Goal: Task Accomplishment & Management: Manage account settings

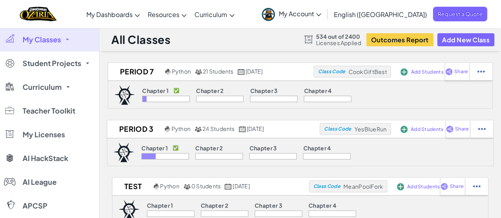
click at [58, 40] on span "My Classes" at bounding box center [42, 39] width 38 height 7
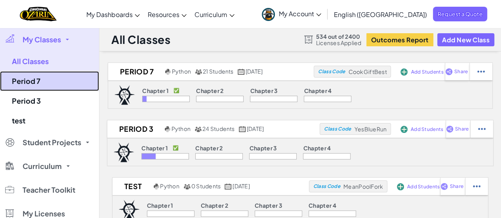
click at [28, 83] on link "Period 7" at bounding box center [49, 81] width 99 height 20
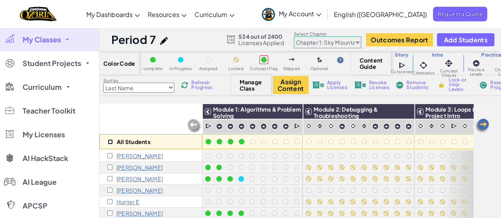
click at [111, 141] on input "checkbox" at bounding box center [110, 141] width 5 height 5
checkbox input "true"
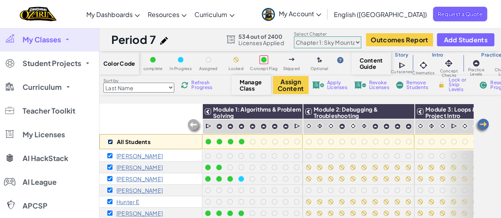
checkbox input "true"
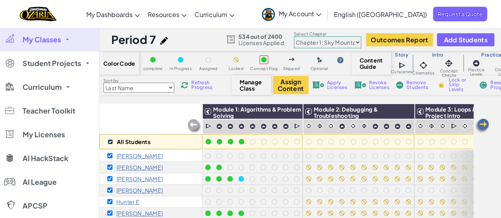
checkbox input "true"
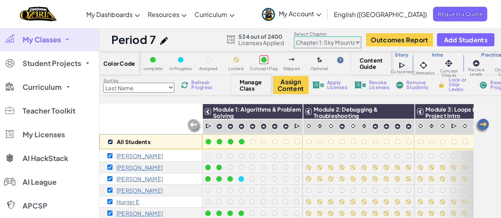
checkbox input "true"
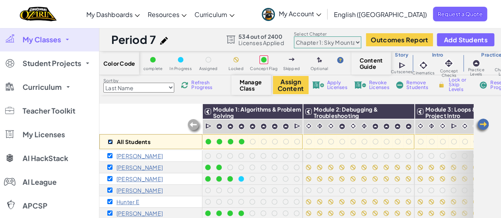
checkbox input "true"
click at [407, 113] on img at bounding box center [406, 112] width 14 height 12
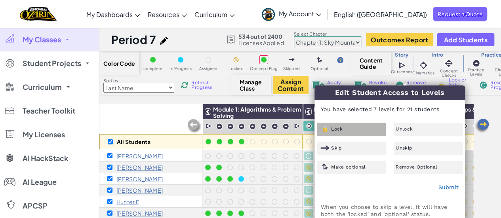
click at [332, 132] on div "Lock" at bounding box center [351, 129] width 69 height 13
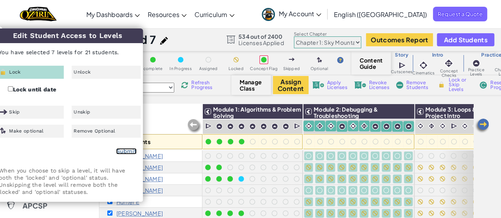
click at [130, 153] on link "Submit" at bounding box center [126, 151] width 21 height 6
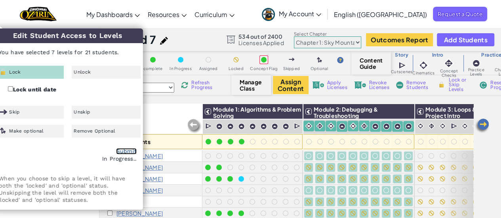
checkbox input "false"
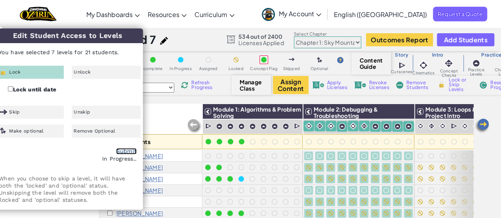
checkbox input "false"
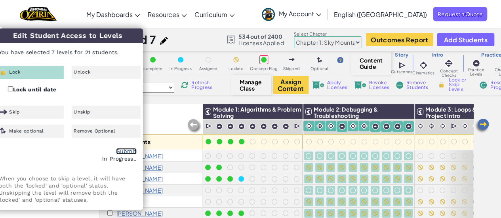
checkbox input "false"
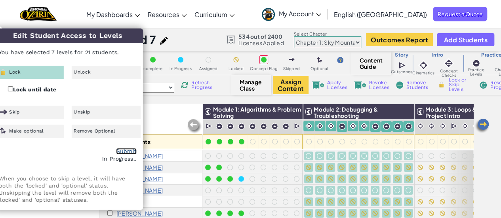
checkbox input "false"
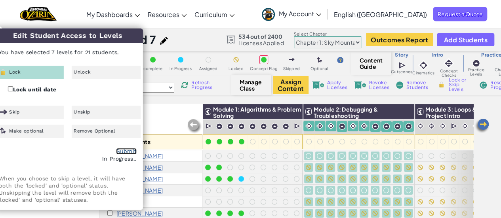
checkbox input "false"
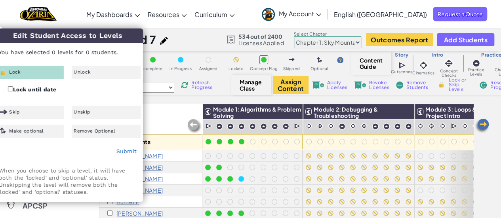
click at [436, 111] on span "Module 3: Loops & Capstone Project Intro" at bounding box center [465, 112] width 79 height 13
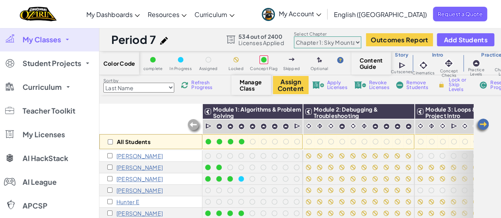
scroll to position [0, 82]
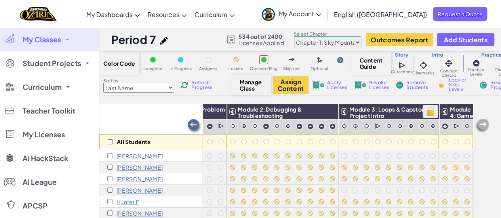
click at [424, 113] on img at bounding box center [431, 112] width 14 height 12
checkbox input "true"
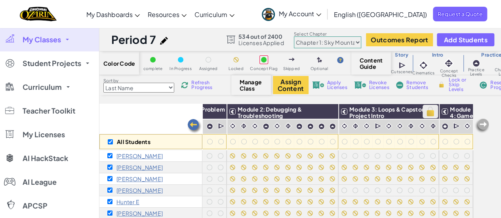
checkbox input "true"
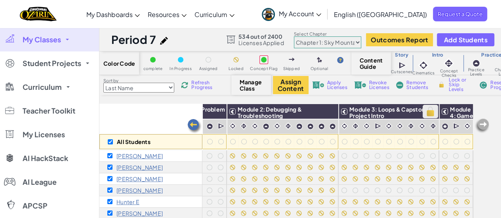
checkbox input "true"
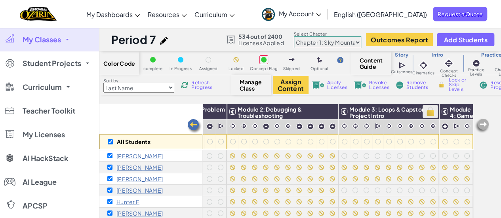
checkbox input "true"
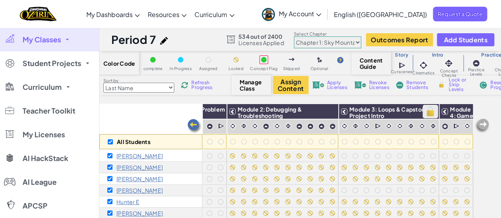
checkbox input "true"
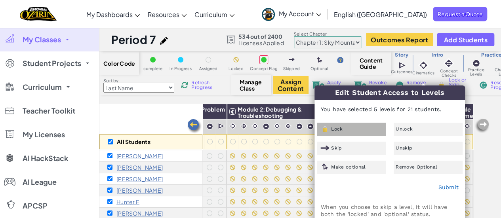
click at [350, 127] on div "Lock" at bounding box center [351, 129] width 69 height 13
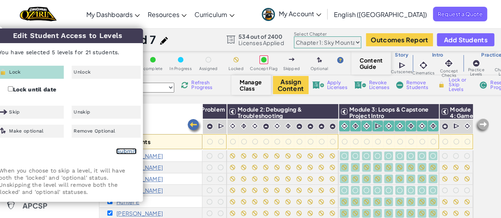
click at [126, 154] on link "Submit" at bounding box center [126, 151] width 21 height 6
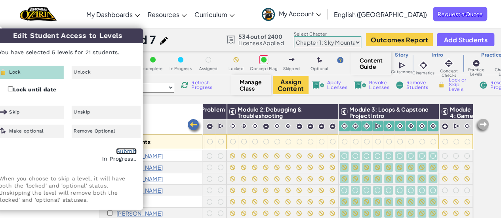
checkbox input "false"
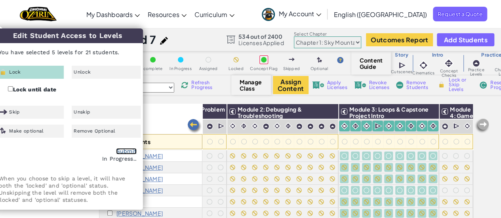
checkbox input "false"
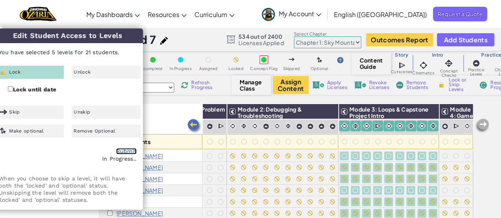
checkbox input "false"
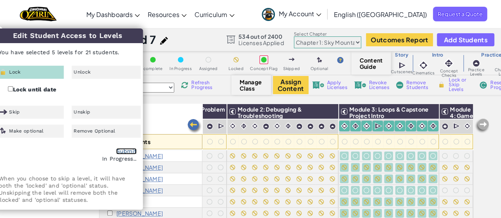
checkbox input "false"
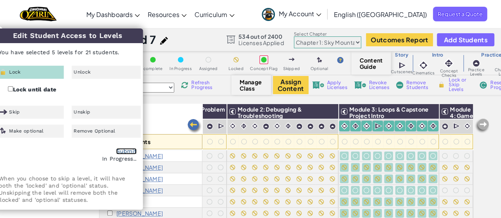
checkbox input "false"
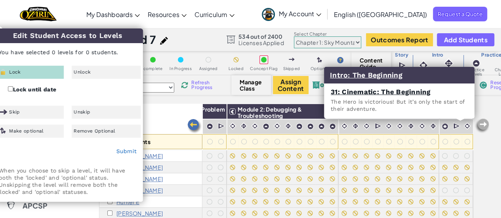
click at [451, 112] on p "The Hero is victorious! But it’s only the start of their adventure." at bounding box center [399, 105] width 137 height 14
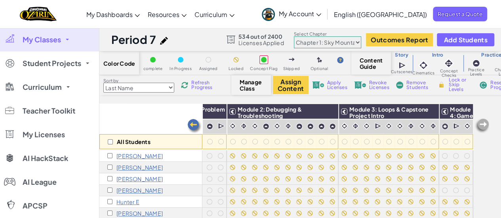
click at [485, 123] on img at bounding box center [482, 126] width 16 height 16
click at [460, 110] on img at bounding box center [465, 112] width 14 height 12
checkbox input "true"
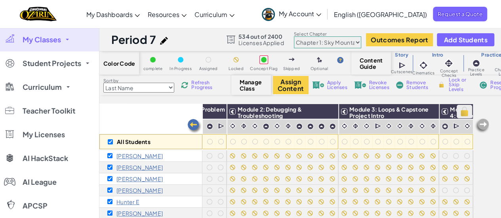
checkbox input "true"
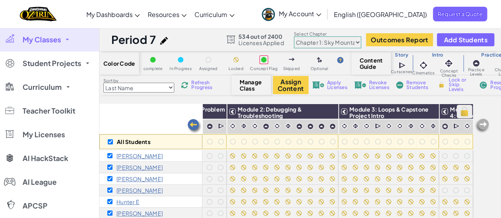
checkbox input "true"
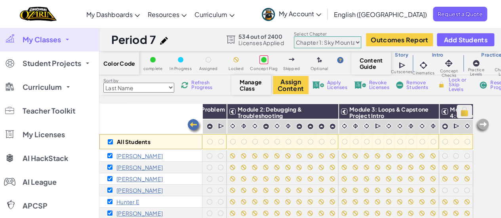
checkbox input "true"
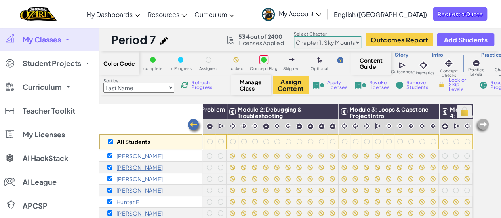
checkbox input "true"
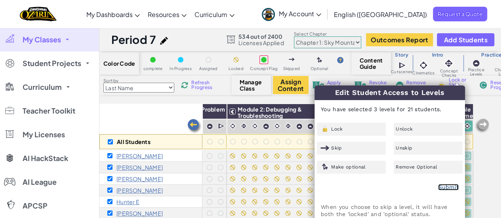
click at [450, 188] on link "Submit" at bounding box center [448, 187] width 21 height 6
checkbox input "false"
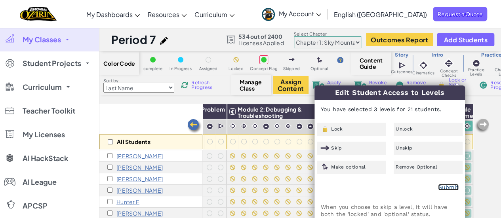
checkbox input "false"
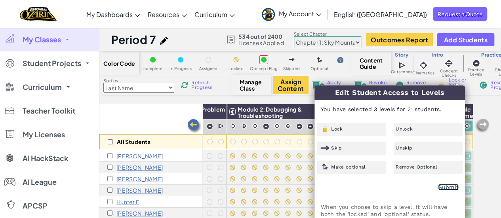
checkbox input "false"
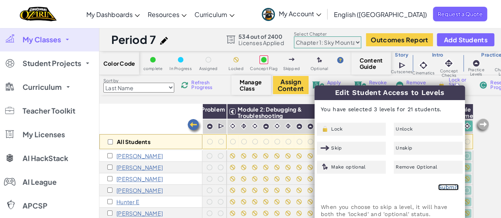
checkbox input "false"
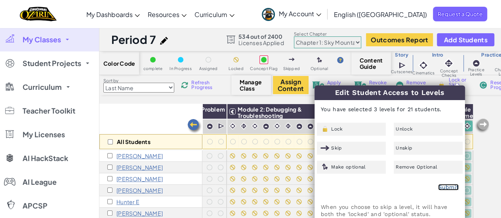
checkbox input "false"
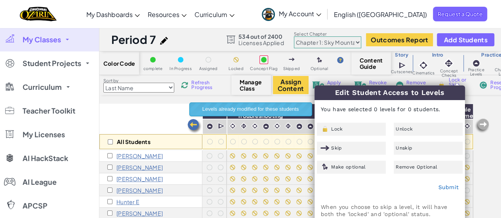
click at [483, 135] on div "All Students Module 1: Algorithms & Problem Solving Module 2: Debugging & Troub…" at bounding box center [300, 179] width 402 height 151
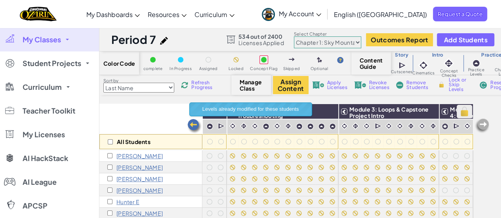
click at [459, 112] on img at bounding box center [465, 112] width 14 height 12
checkbox input "true"
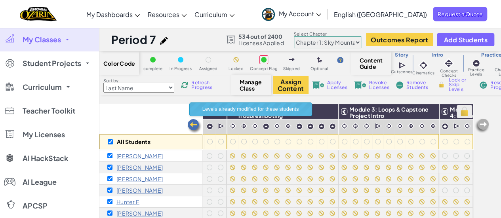
checkbox input "true"
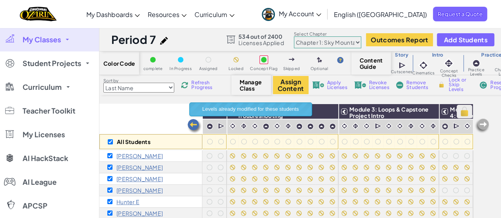
checkbox input "true"
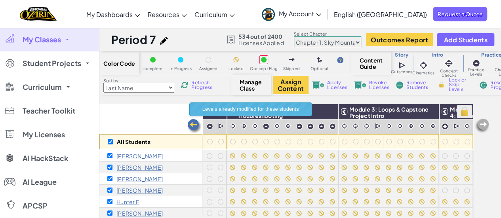
checkbox input "true"
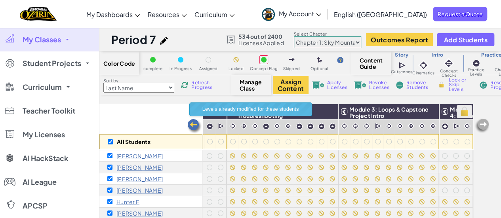
checkbox input "true"
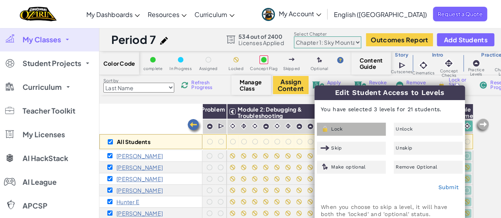
click at [341, 130] on span "Lock" at bounding box center [336, 129] width 11 height 5
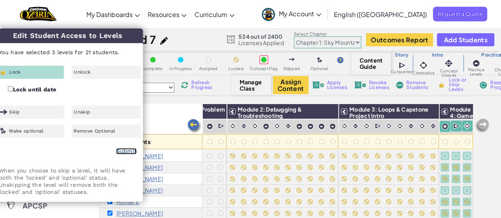
click at [132, 151] on link "Submit" at bounding box center [126, 151] width 21 height 6
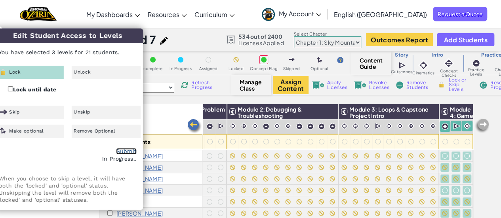
checkbox input "false"
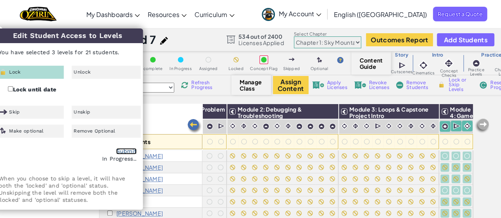
checkbox input "false"
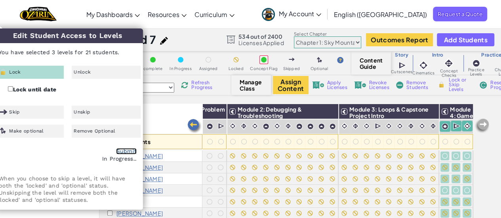
checkbox input "false"
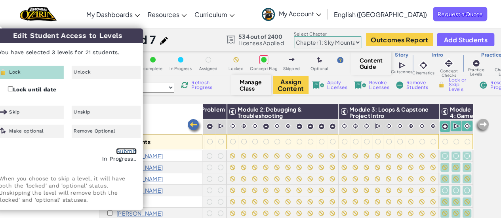
checkbox input "false"
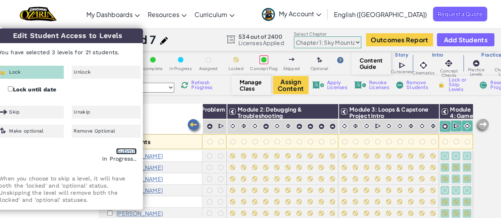
checkbox input "false"
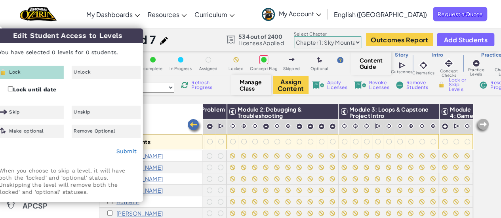
click at [485, 182] on div "All Students Module 1: Algorithms & Problem Solving Module 2: Debugging & Troub…" at bounding box center [300, 179] width 402 height 151
